Goal: Task Accomplishment & Management: Manage account settings

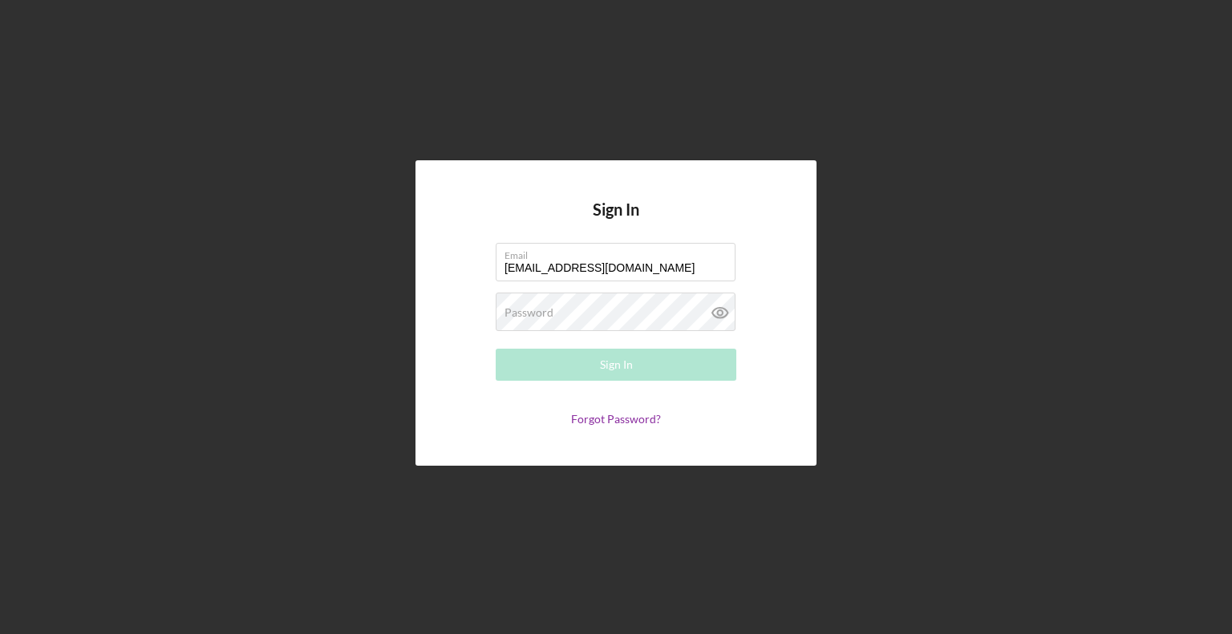
type input "[EMAIL_ADDRESS][DOMAIN_NAME]"
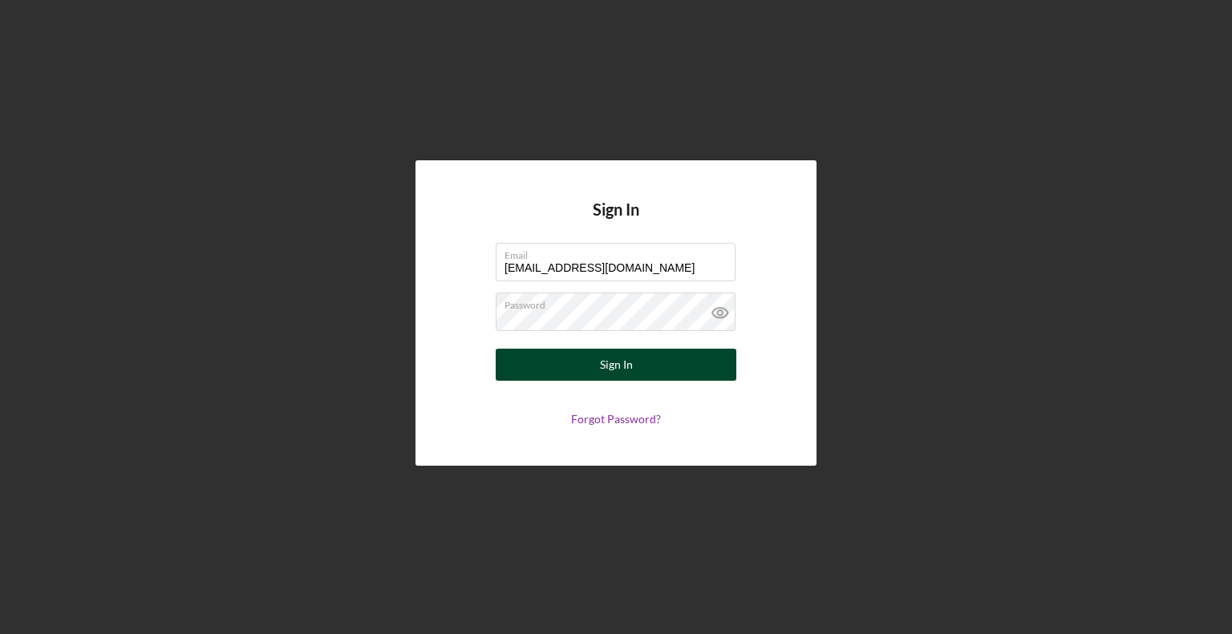
click at [517, 374] on button "Sign In" at bounding box center [616, 365] width 241 height 32
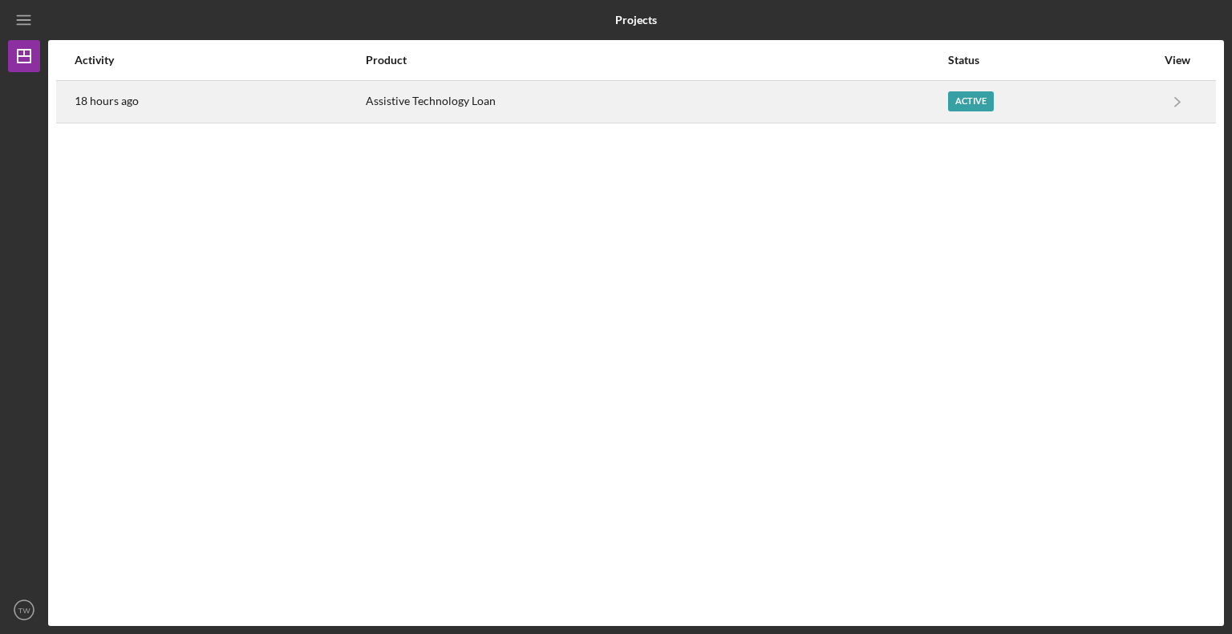
click at [956, 103] on div "Active" at bounding box center [971, 101] width 46 height 20
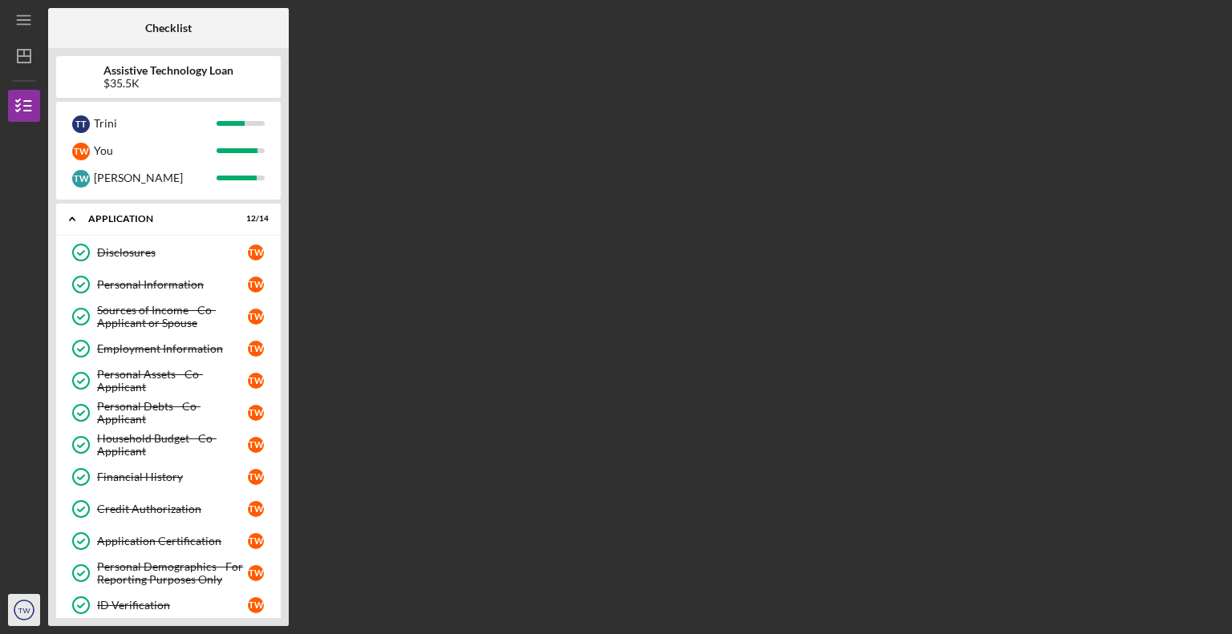
click at [16, 612] on icon "TW" at bounding box center [24, 610] width 32 height 40
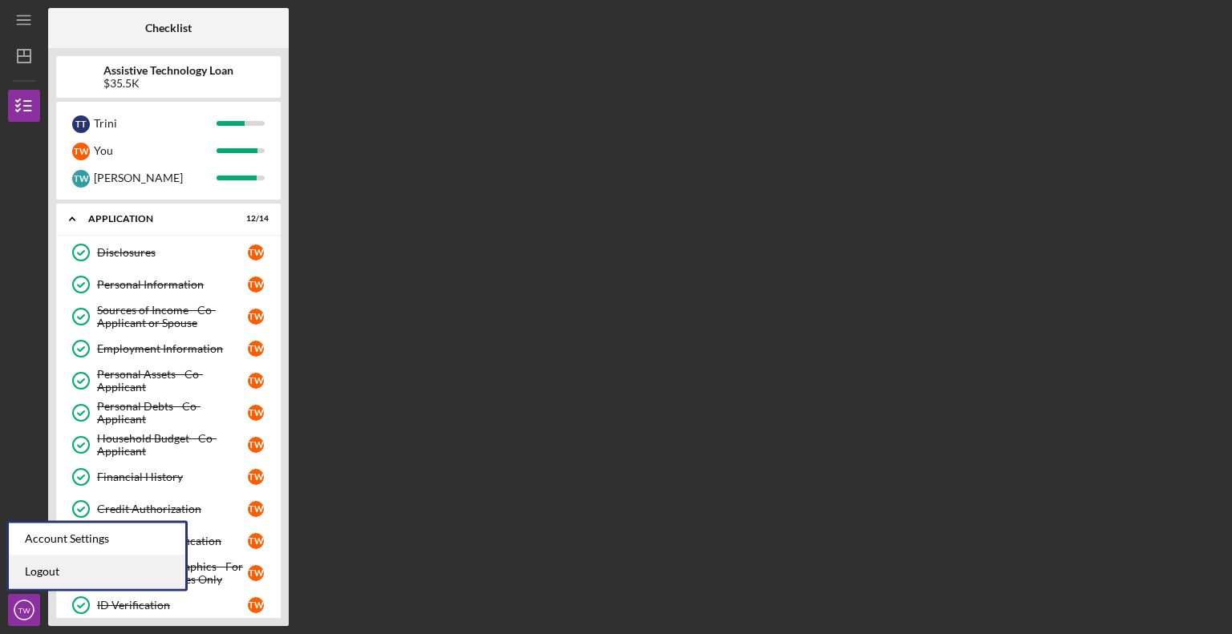
click at [30, 573] on link "Logout" at bounding box center [97, 572] width 176 height 33
